Goal: Task Accomplishment & Management: Manage account settings

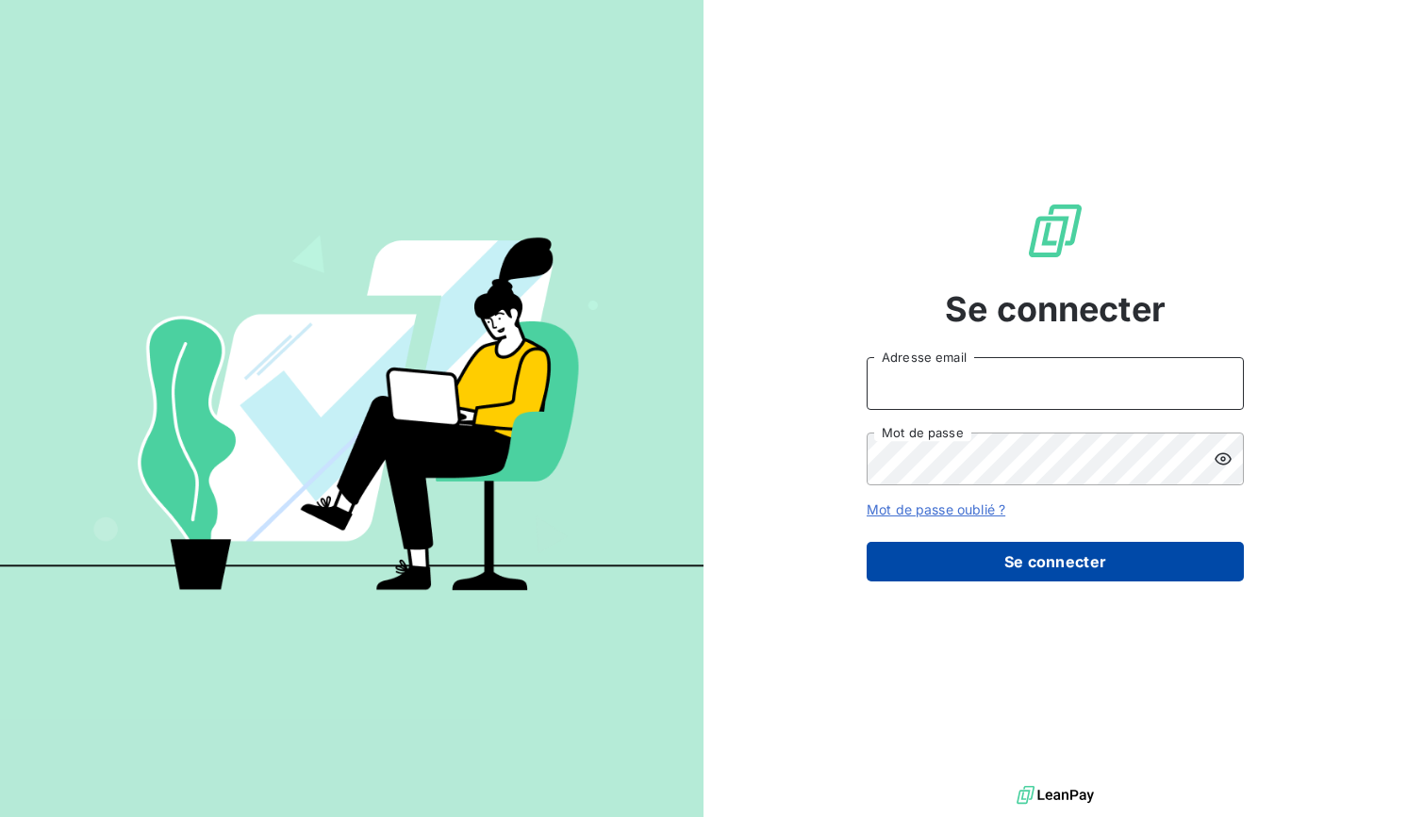
type input "[EMAIL_ADDRESS][DOMAIN_NAME]"
click at [1018, 547] on button "Se connecter" at bounding box center [1054, 562] width 377 height 40
